Goal: Information Seeking & Learning: Understand process/instructions

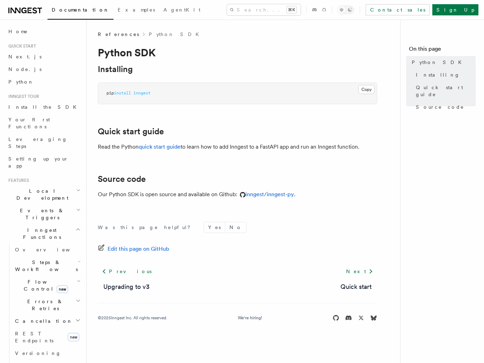
scroll to position [274, 0]
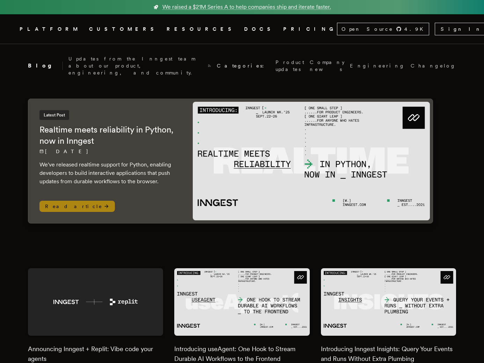
click at [125, 130] on h2 "Realtime meets reliability in Python, now in Inngest" at bounding box center [108, 135] width 139 height 22
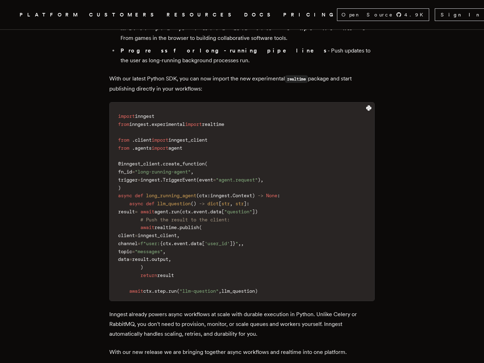
scroll to position [639, 0]
click at [185, 163] on code "import inngest from inngest . experimental import realtime from . client import…" at bounding box center [242, 204] width 265 height 194
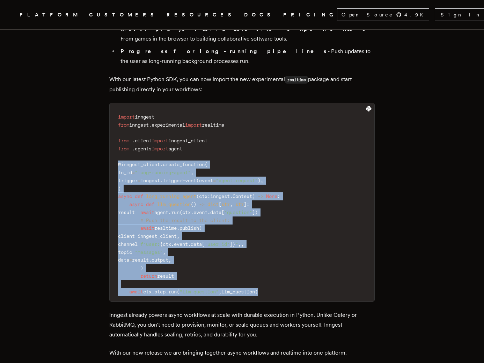
drag, startPoint x: 279, startPoint y: 237, endPoint x: 117, endPoint y: 113, distance: 203.4
click at [117, 113] on code "import inngest from inngest . experimental import realtime from . client import…" at bounding box center [242, 204] width 265 height 194
copy code "@inngest_client . create_function ( fn_id = "long-running-agent" , trigger = in…"
click at [182, 155] on code "import inngest from inngest . experimental import realtime from . client import…" at bounding box center [242, 204] width 265 height 194
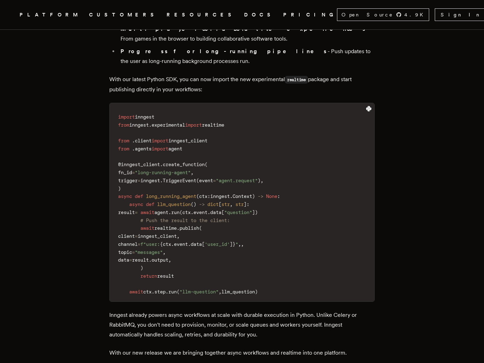
click at [191, 209] on span "ctx" at bounding box center [186, 212] width 8 height 6
copy code "result = await agent . run ( ctx . event . data [ "question" ] )"
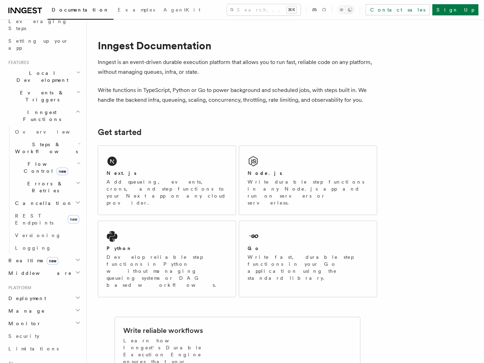
scroll to position [210, 0]
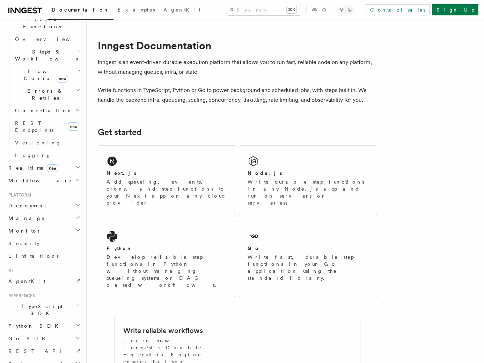
click at [30, 322] on span "Python SDK" at bounding box center [34, 325] width 57 height 7
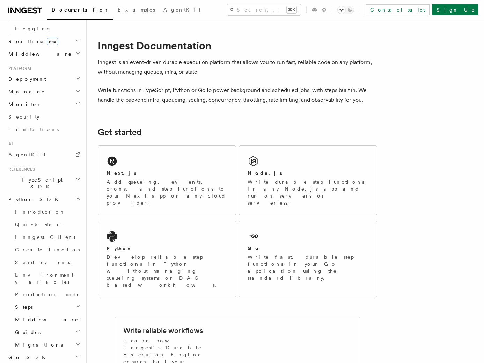
scroll to position [349, 0]
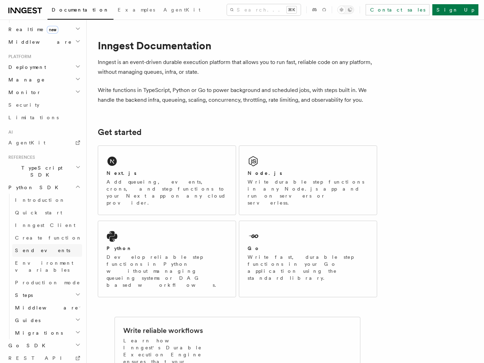
click at [35, 247] on span "Send events" at bounding box center [42, 250] width 55 height 6
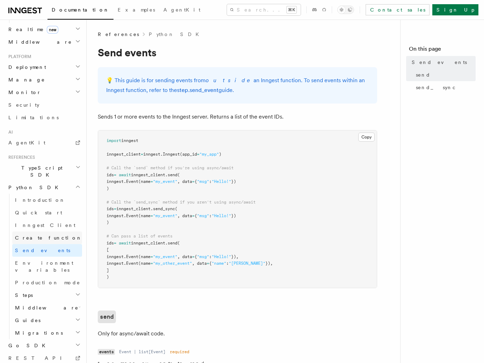
click at [39, 235] on span "Create function" at bounding box center [48, 238] width 67 height 6
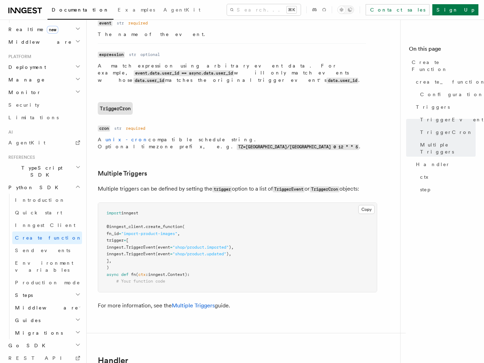
scroll to position [1053, 0]
